Goal: Transaction & Acquisition: Purchase product/service

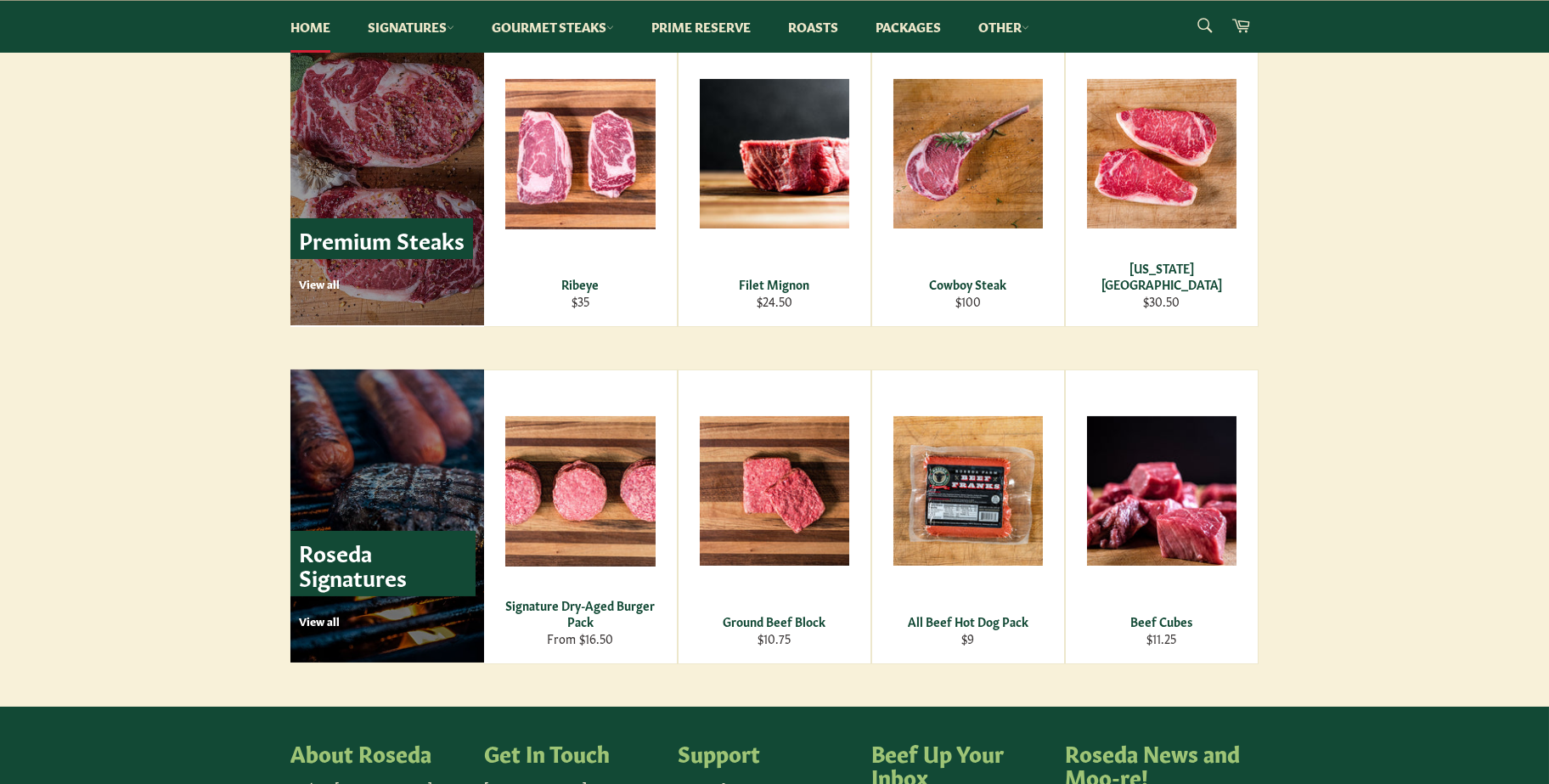
scroll to position [2038, 0]
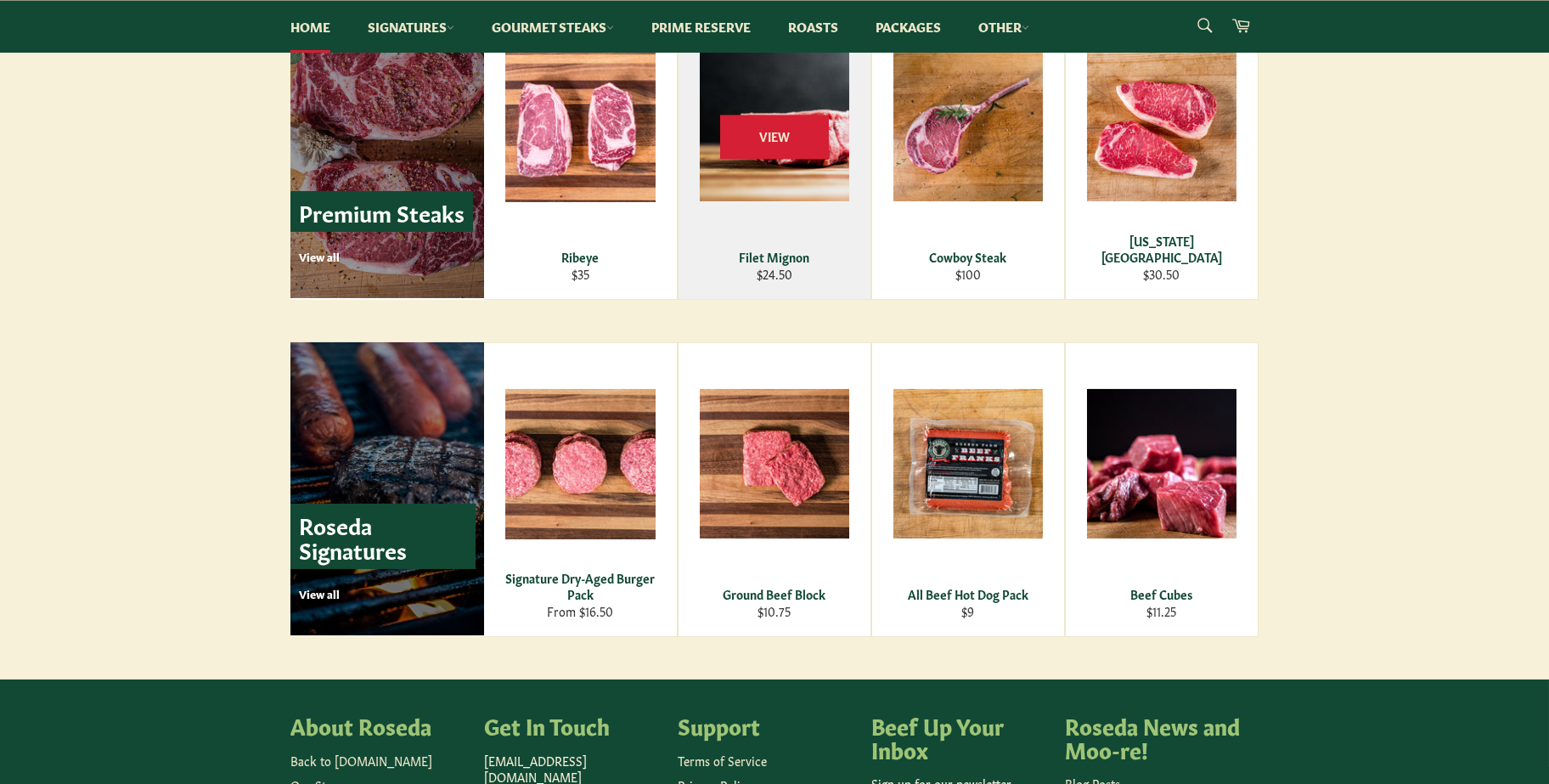
click at [788, 172] on div "View" at bounding box center [774, 152] width 192 height 293
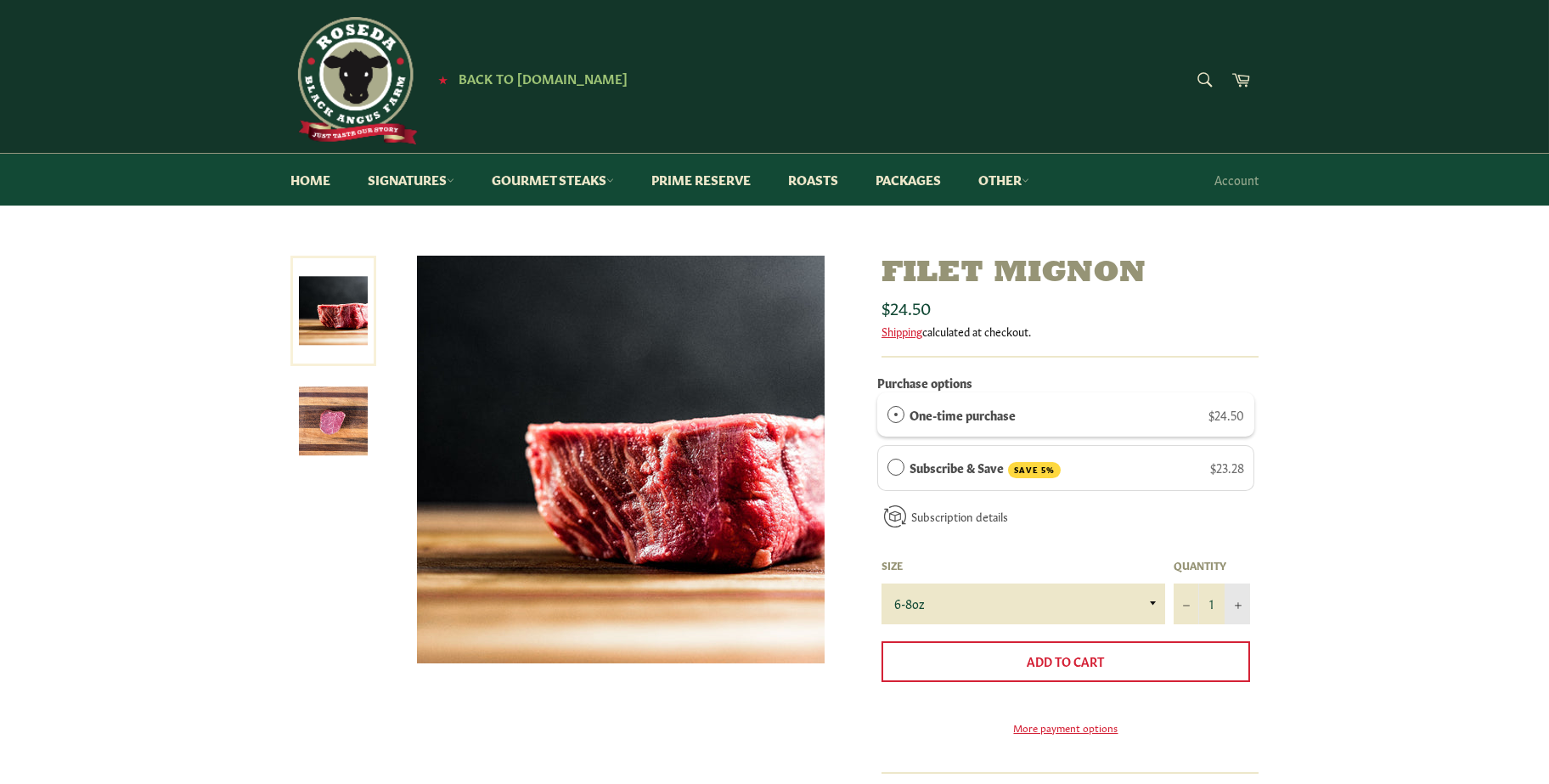
click at [1240, 608] on button "+" at bounding box center [1237, 603] width 25 height 41
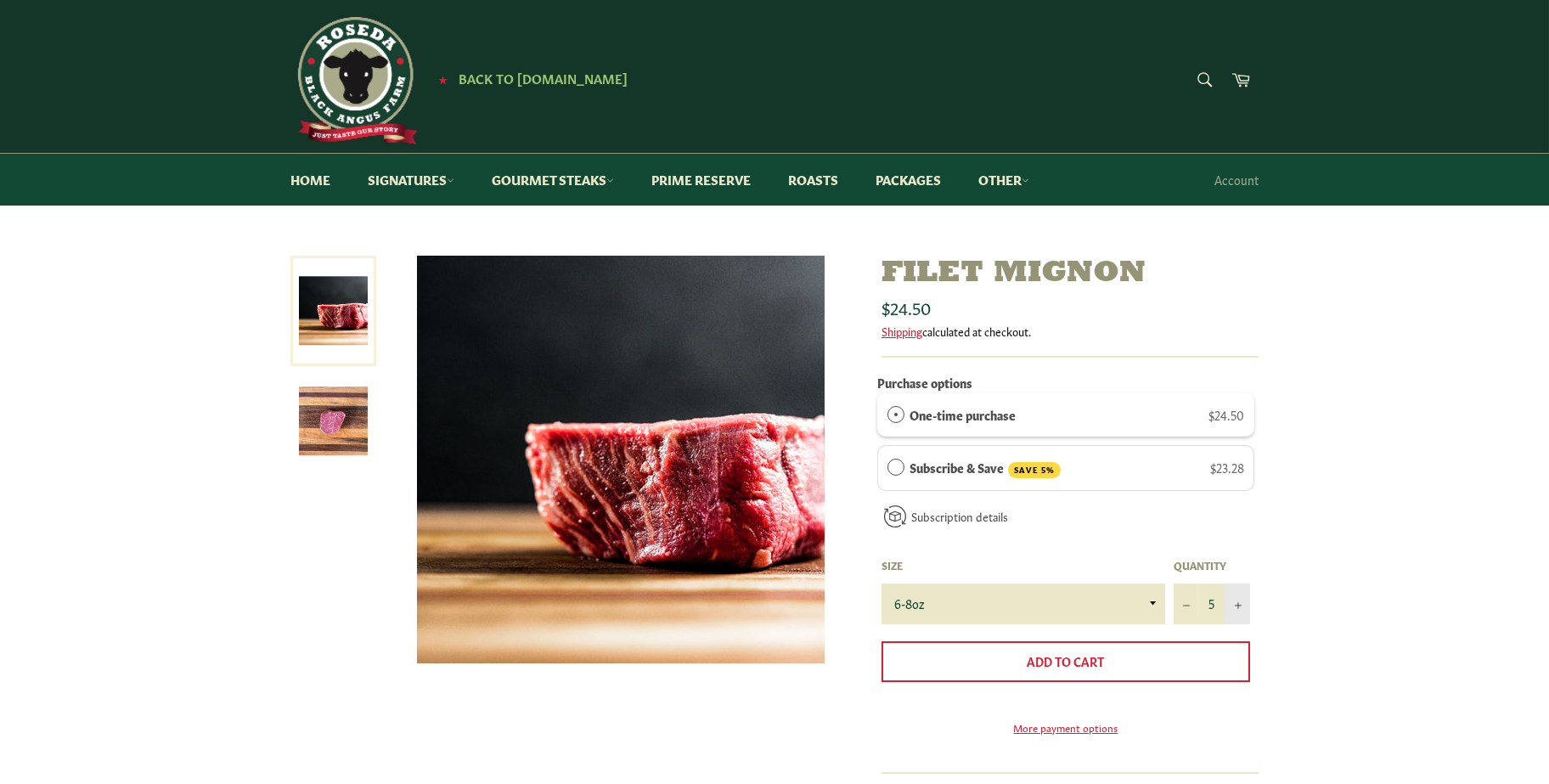
type input "6"
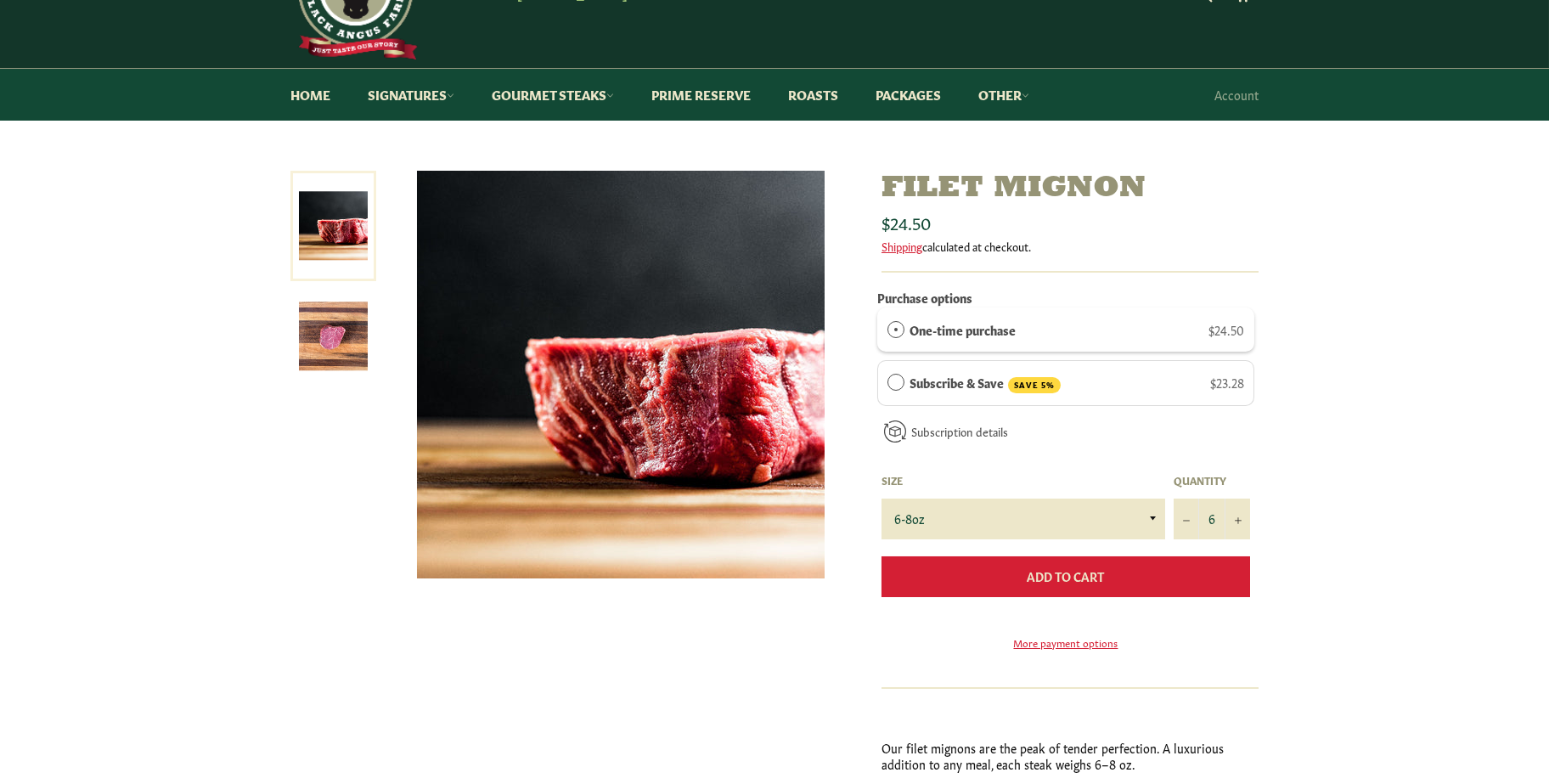
click at [1073, 576] on span "Add to Cart" at bounding box center [1066, 576] width 77 height 17
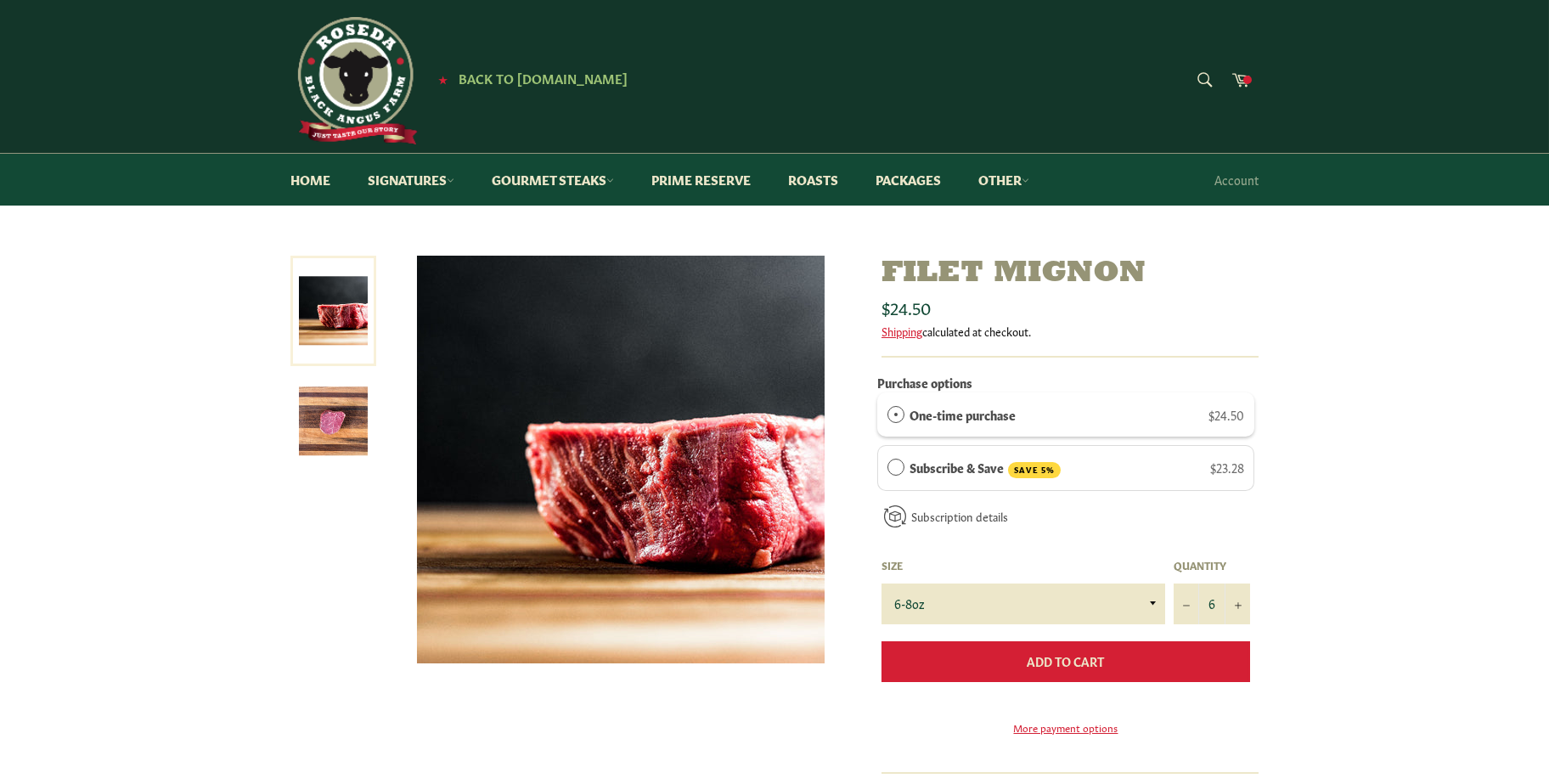
click at [1051, 655] on span "Add to Cart" at bounding box center [1066, 661] width 77 height 17
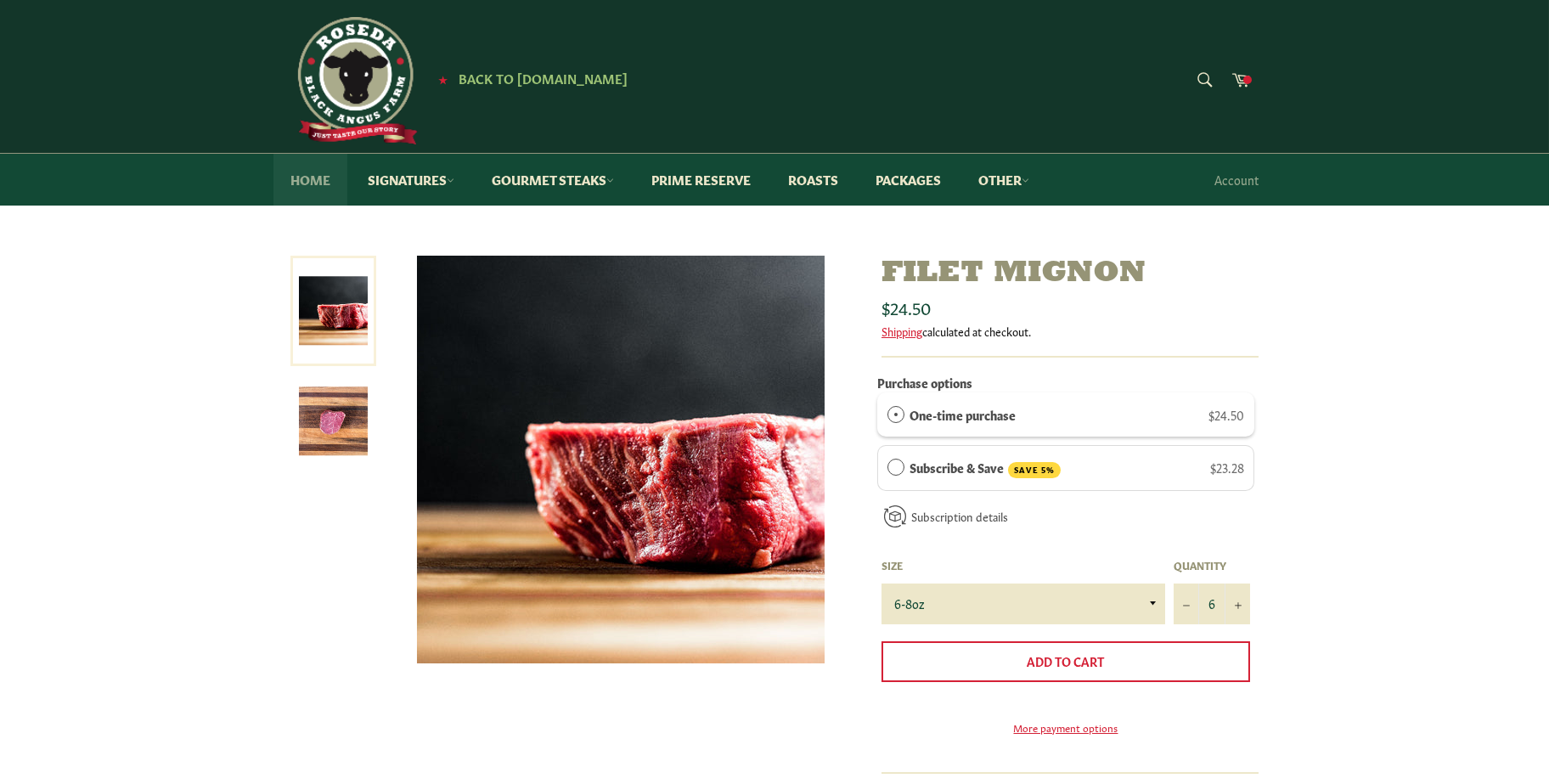
click at [317, 182] on link "Home" at bounding box center [310, 179] width 74 height 52
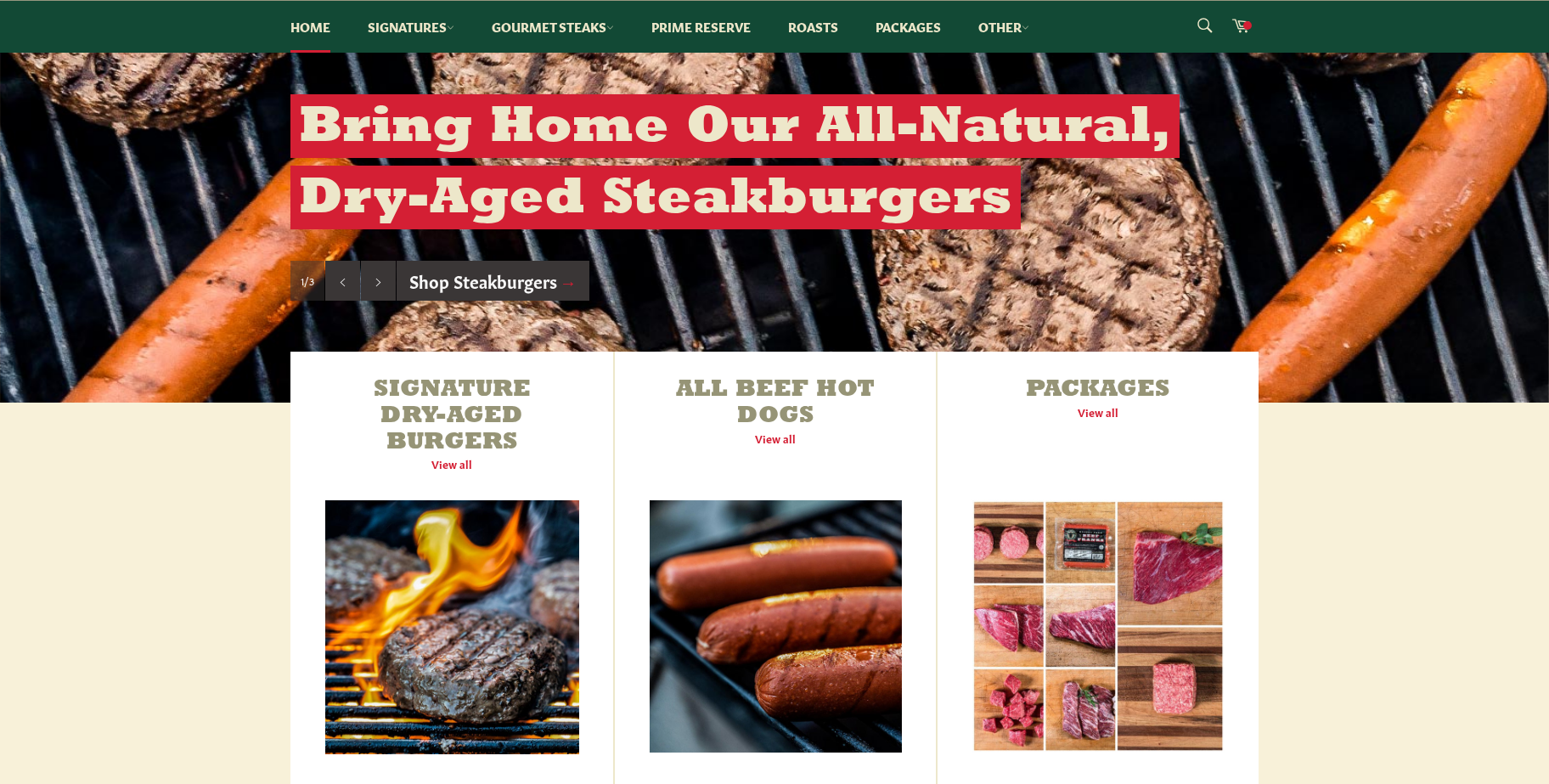
scroll to position [340, 0]
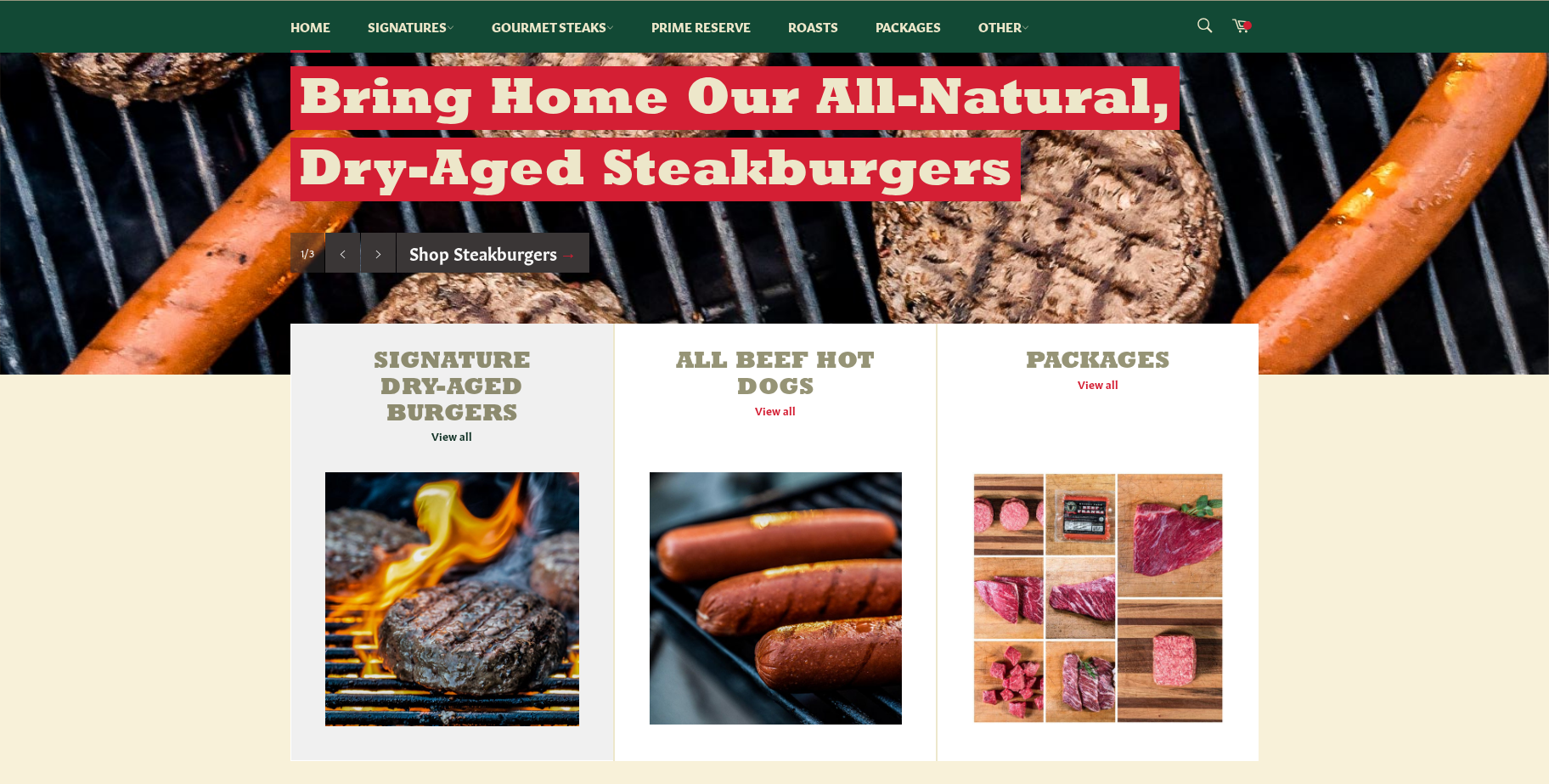
click at [456, 437] on link "Signature Dry-Aged Burgers View all" at bounding box center [451, 541] width 323 height 437
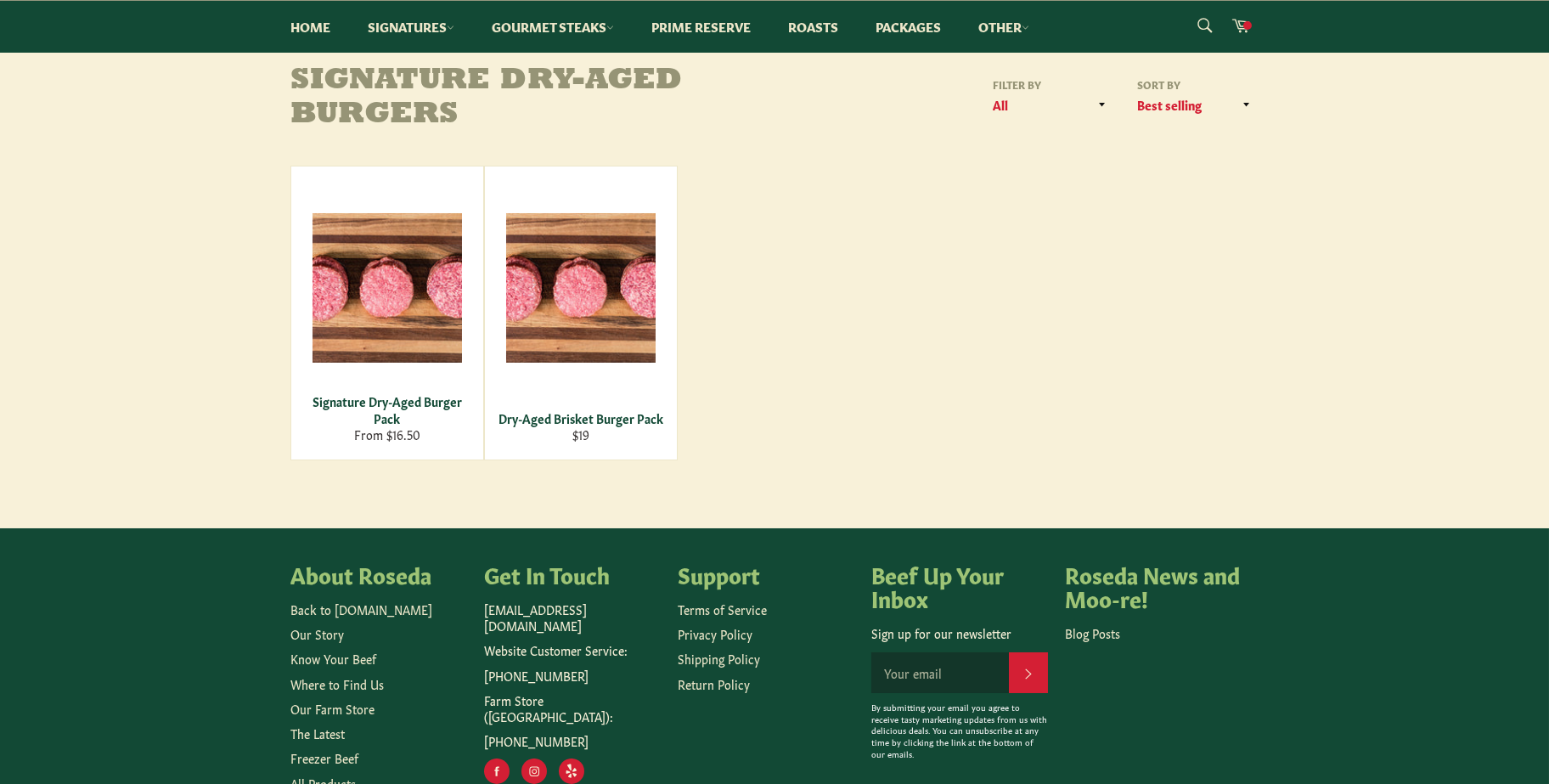
scroll to position [255, 0]
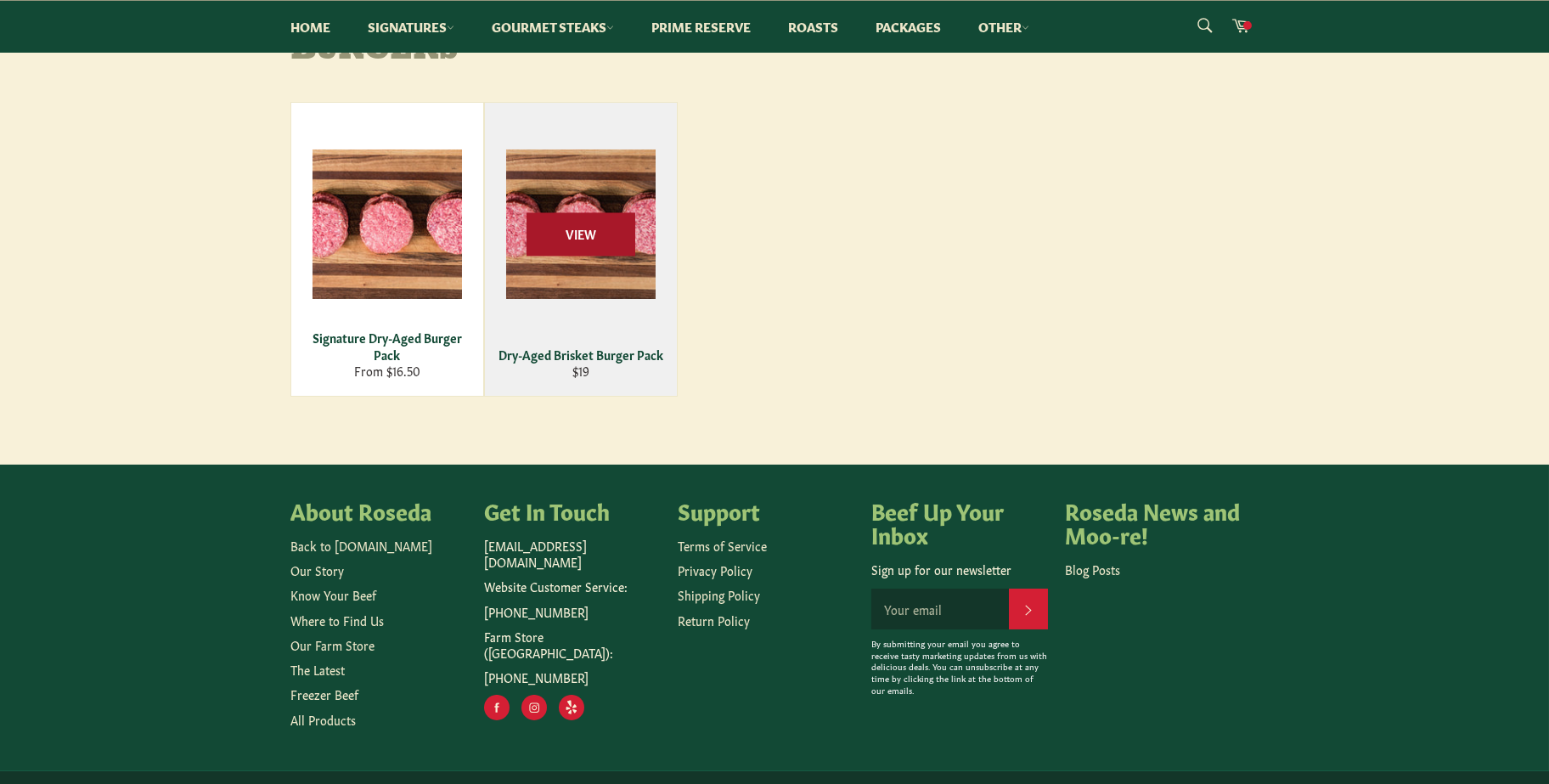
click at [597, 234] on span "View" at bounding box center [580, 234] width 108 height 43
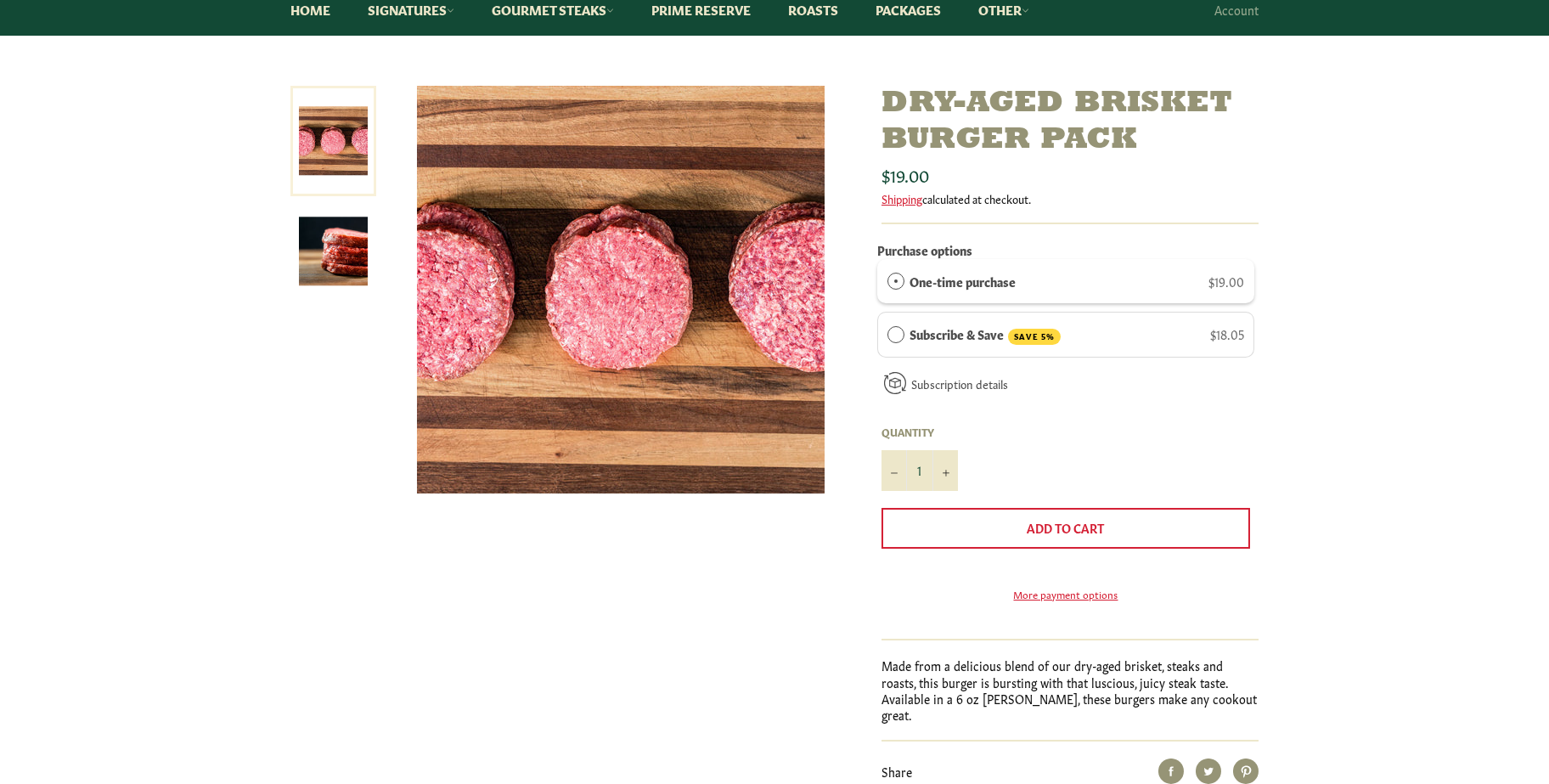
scroll to position [255, 0]
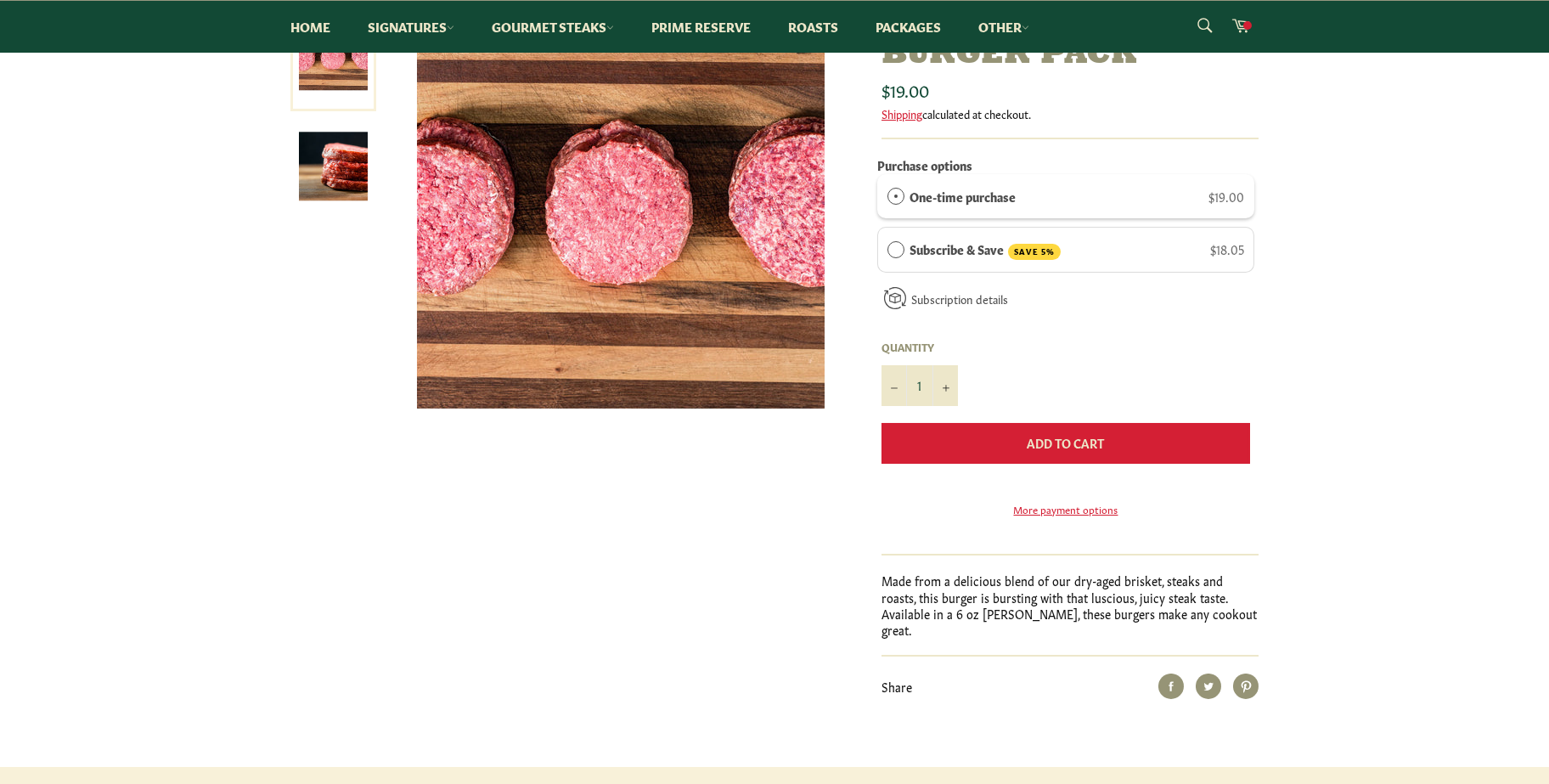
click at [1056, 446] on span "Add to Cart" at bounding box center [1066, 443] width 77 height 17
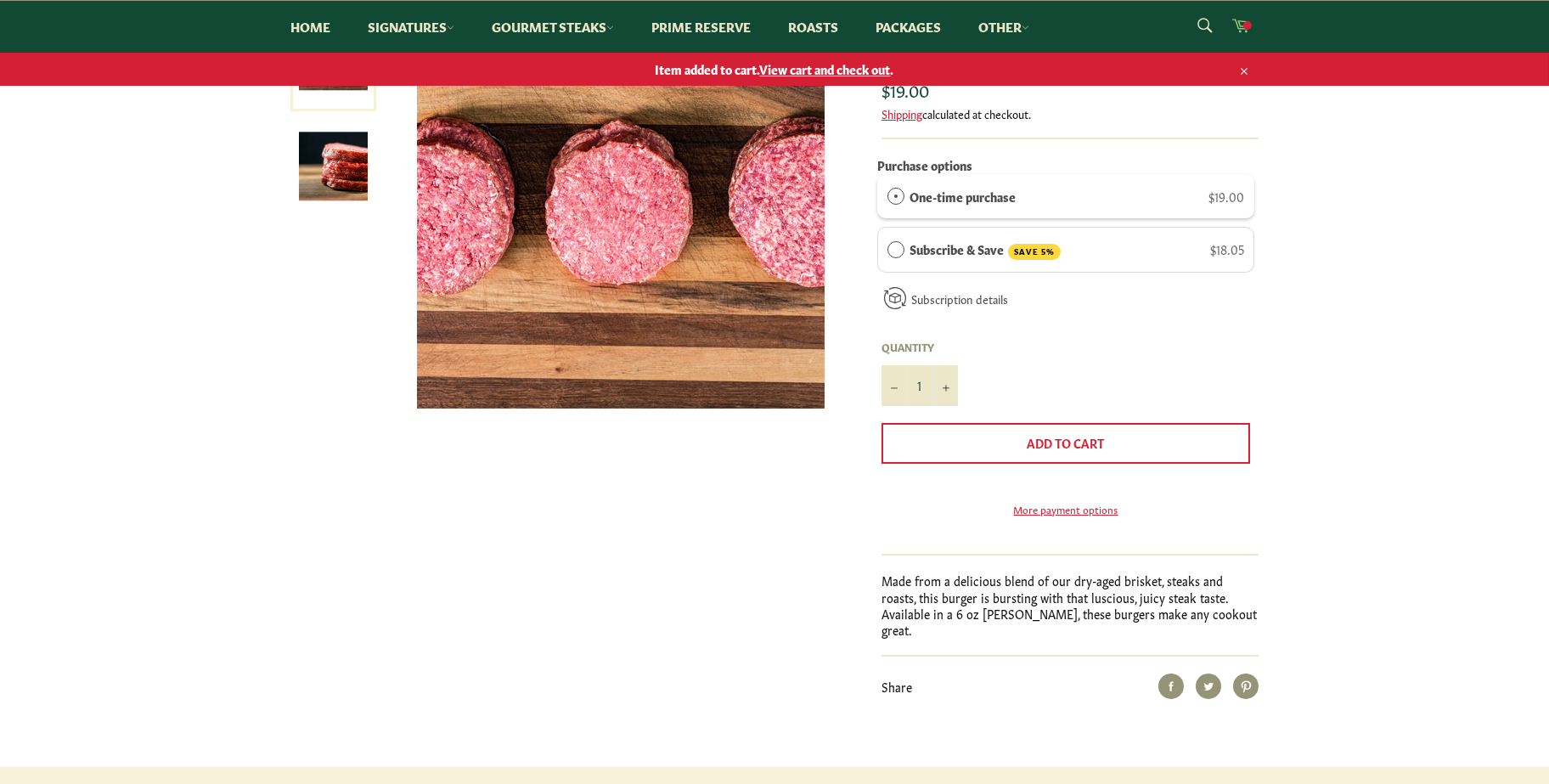
click at [1240, 25] on icon at bounding box center [1241, 26] width 18 height 14
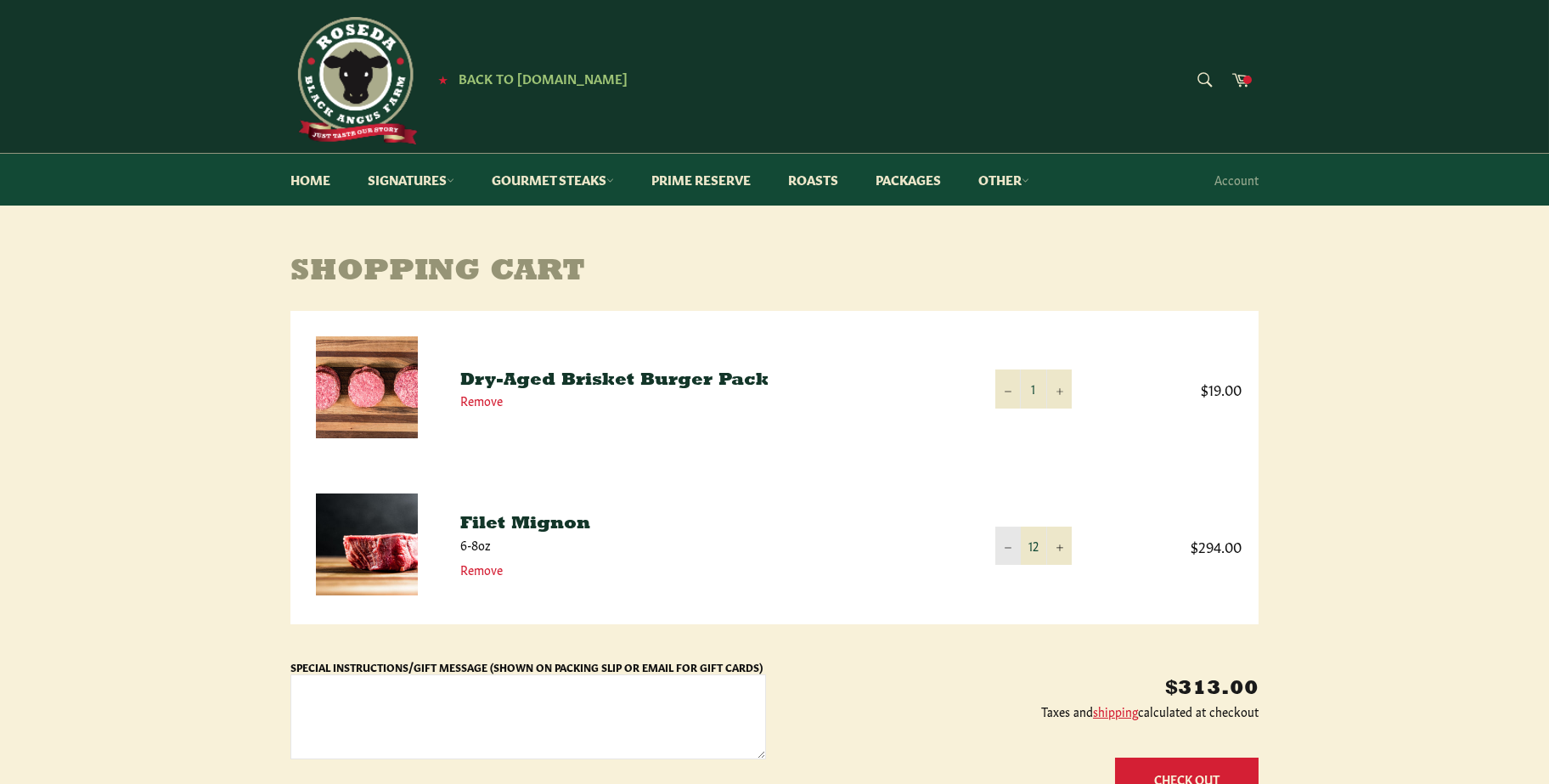
click at [1010, 548] on icon "Reduce item quantity by one" at bounding box center [1008, 548] width 7 height 7
click at [1007, 547] on icon "Reduce item quantity by one" at bounding box center [1008, 548] width 7 height 7
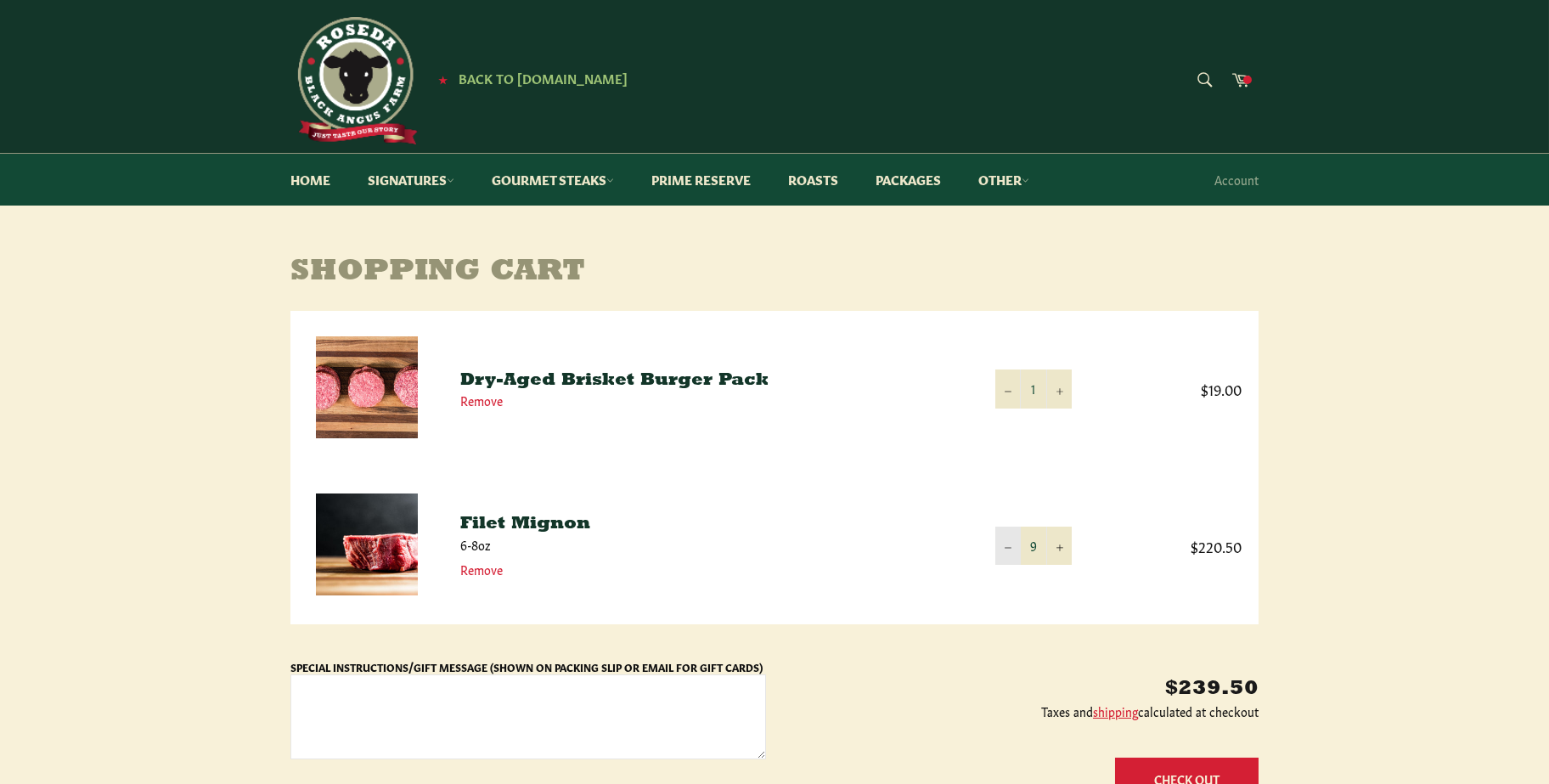
click at [1008, 547] on icon "Reduce item quantity by one" at bounding box center [1008, 548] width 7 height 7
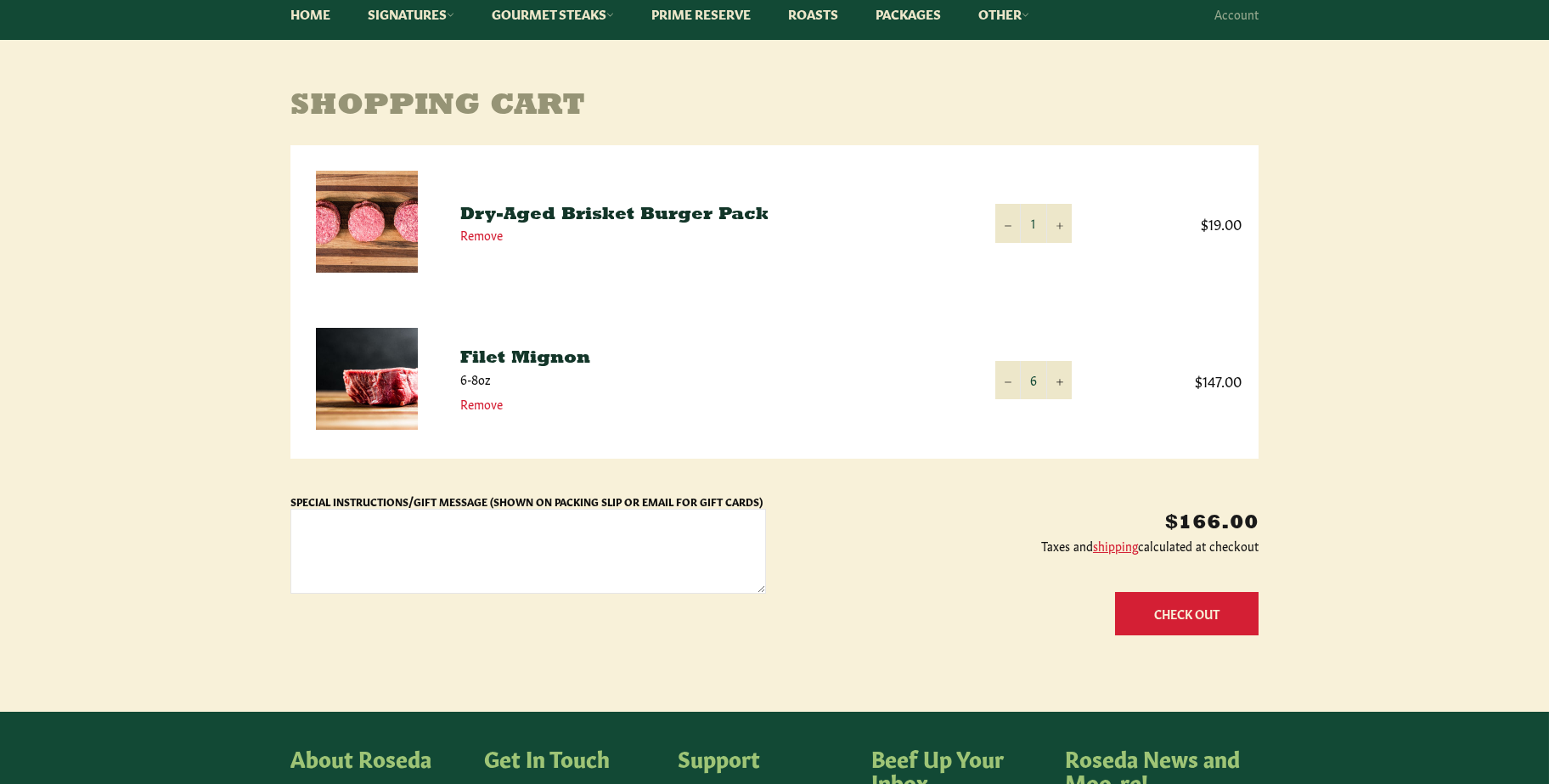
scroll to position [170, 0]
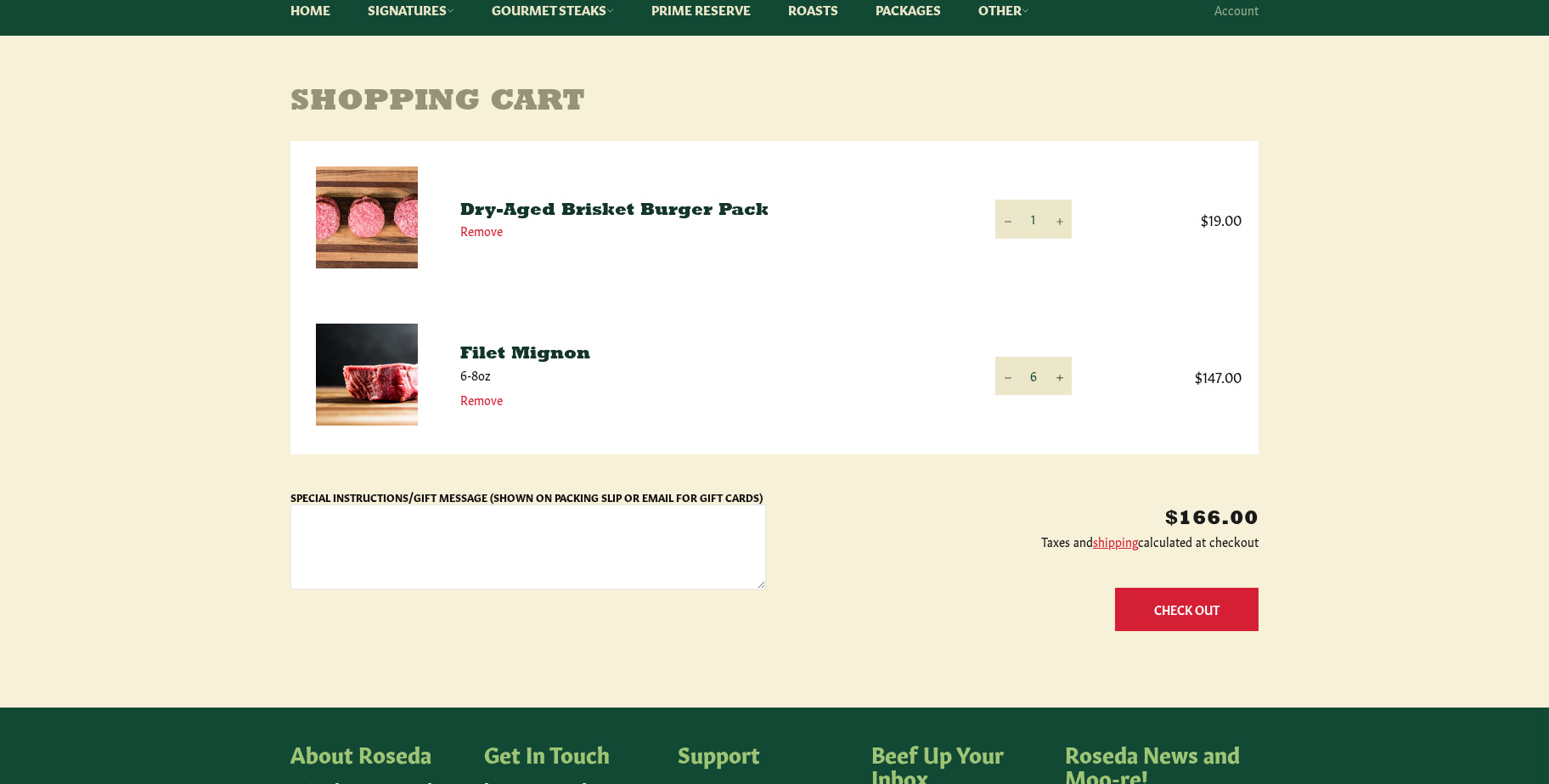
click at [1185, 611] on button "Check Out" at bounding box center [1187, 609] width 144 height 43
